Goal: Task Accomplishment & Management: Use online tool/utility

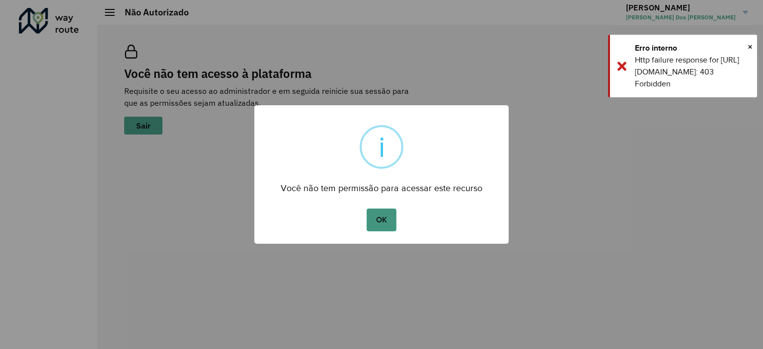
click at [395, 218] on button "OK" at bounding box center [380, 220] width 29 height 23
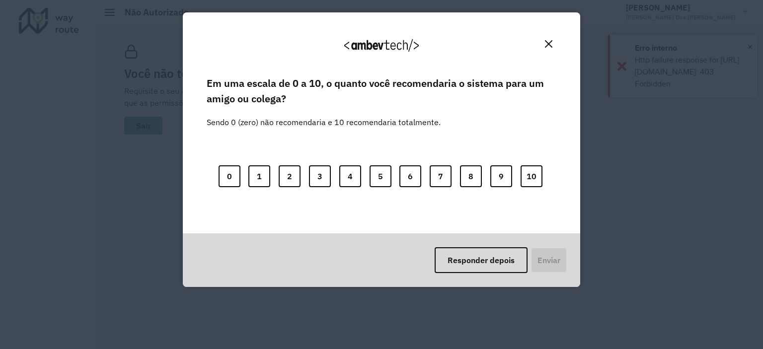
click at [323, 156] on div "0 1 2 3 4 5 6 7 8 9 10" at bounding box center [382, 170] width 350 height 78
click at [441, 182] on button "7" at bounding box center [440, 176] width 22 height 22
click at [531, 260] on button "Enviar" at bounding box center [547, 260] width 37 height 26
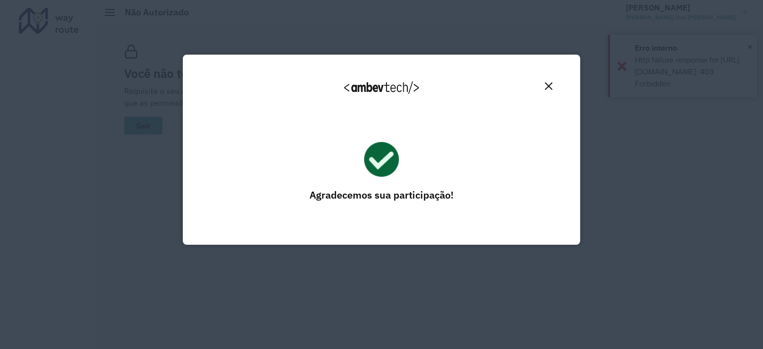
click at [547, 85] on img "Close" at bounding box center [548, 85] width 7 height 7
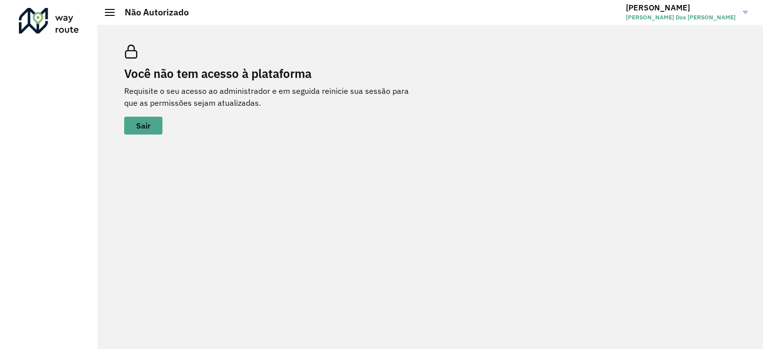
click at [117, 13] on h2 "Não Autorizado" at bounding box center [152, 12] width 74 height 11
click at [62, 31] on div at bounding box center [49, 21] width 60 height 26
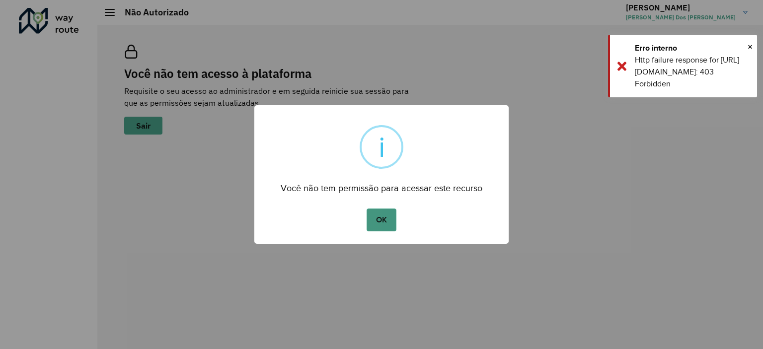
click at [380, 229] on button "OK" at bounding box center [380, 220] width 29 height 23
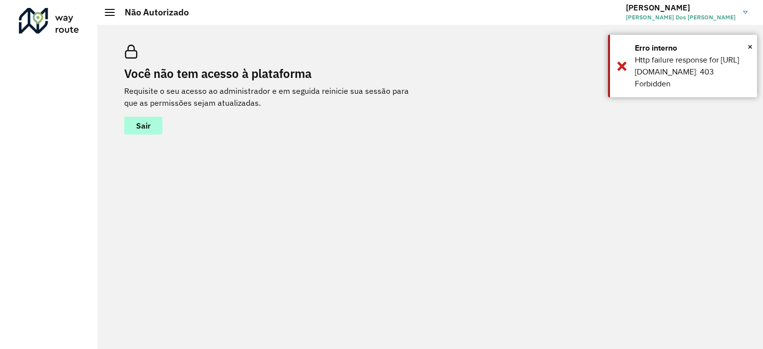
click at [140, 129] on span "Sair" at bounding box center [143, 126] width 14 height 8
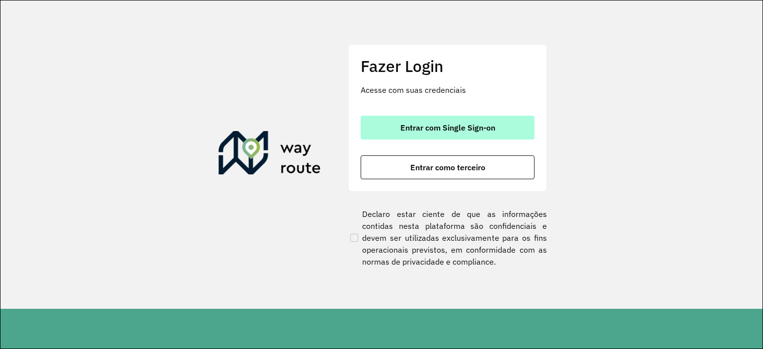
click at [421, 128] on span "Entrar com Single Sign-on" at bounding box center [447, 128] width 95 height 8
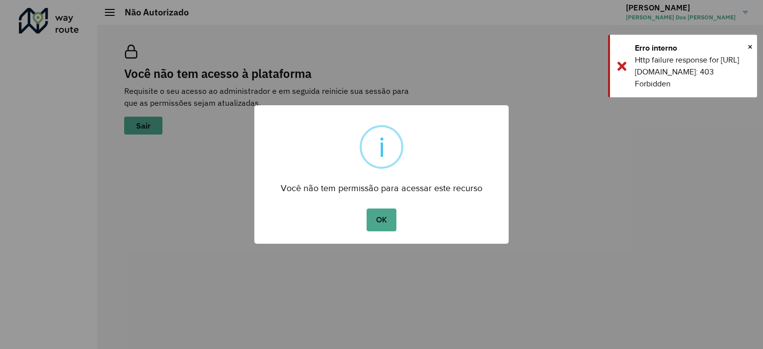
click at [402, 222] on div "OK No Cancel" at bounding box center [381, 220] width 254 height 28
click at [388, 221] on button "OK" at bounding box center [380, 220] width 29 height 23
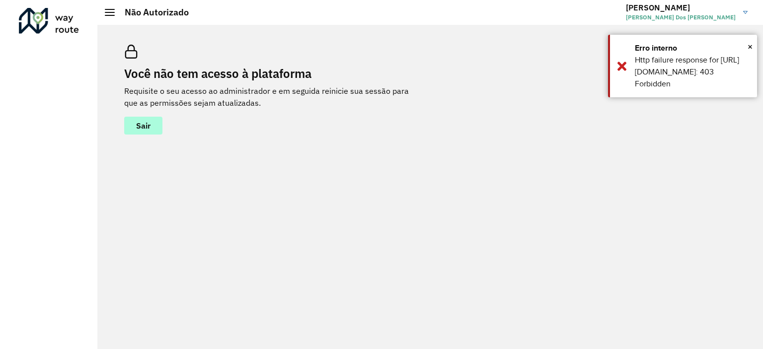
click at [146, 127] on span "Sair" at bounding box center [143, 126] width 14 height 8
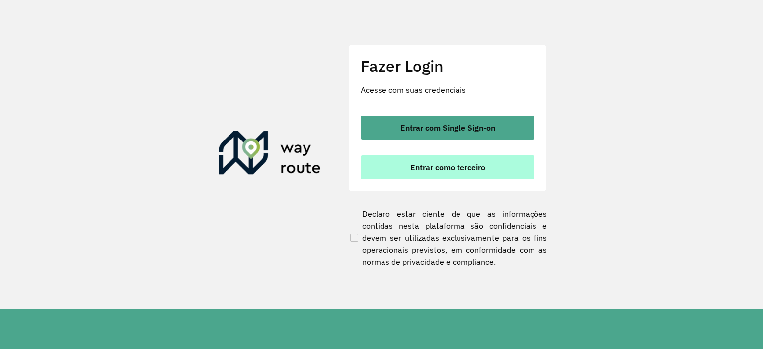
click at [398, 166] on button "Entrar como terceiro" at bounding box center [447, 167] width 174 height 24
click at [457, 174] on button "Entrar como terceiro" at bounding box center [447, 167] width 174 height 24
